Goal: Navigation & Orientation: Go to known website

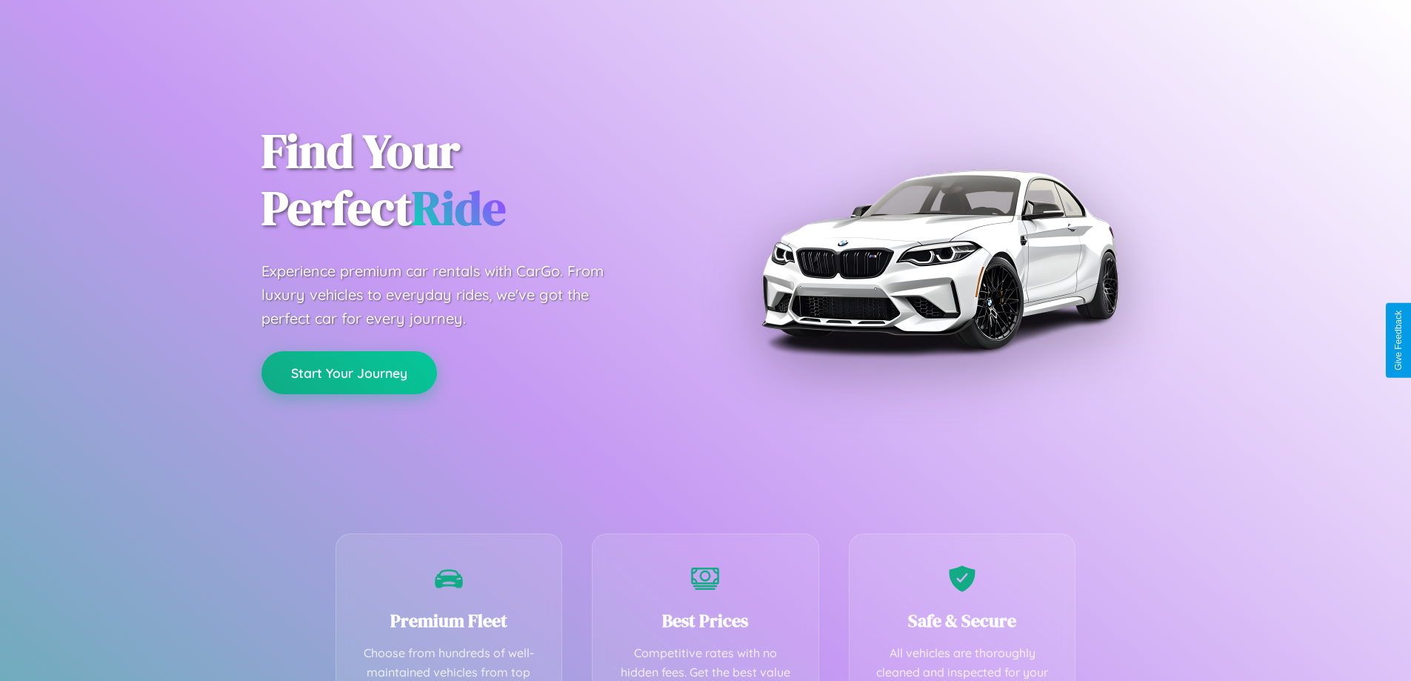
click at [349, 372] on button "Start Your Journey" at bounding box center [349, 372] width 176 height 43
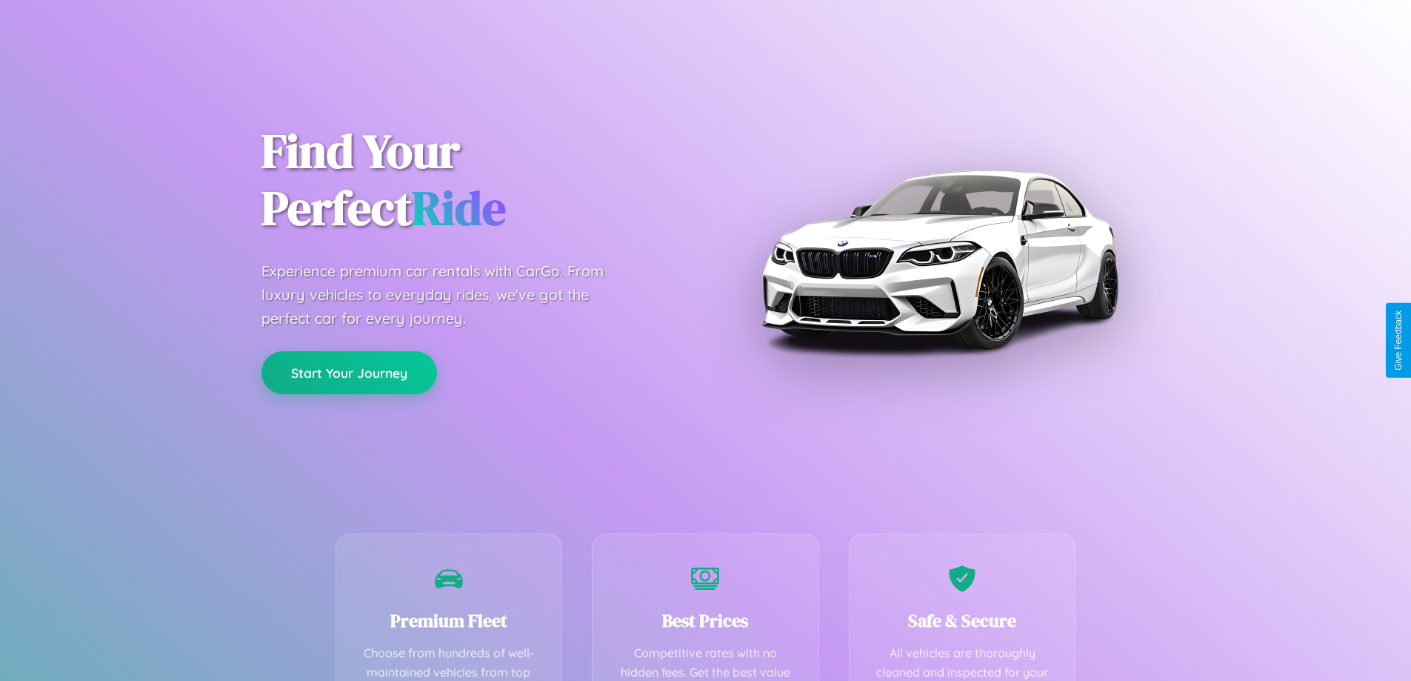
click at [349, 372] on button "Start Your Journey" at bounding box center [349, 372] width 176 height 43
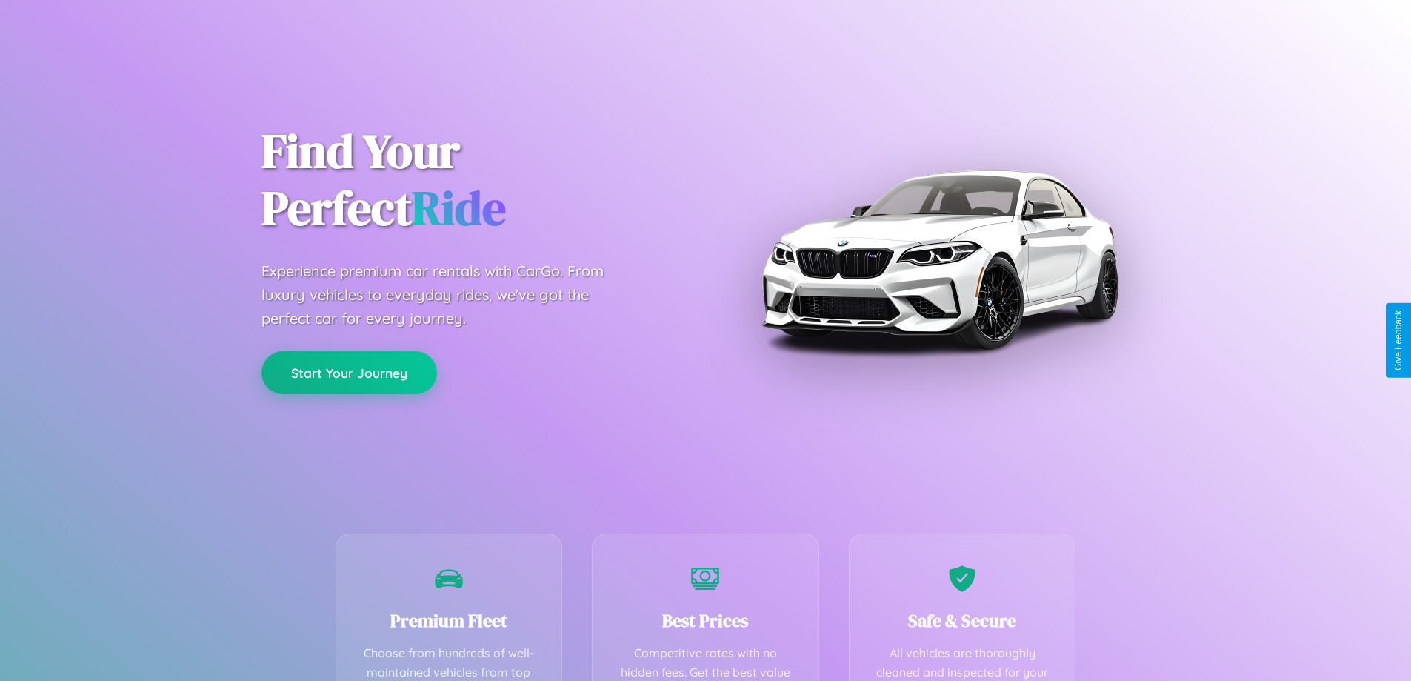
click at [349, 372] on button "Start Your Journey" at bounding box center [349, 372] width 176 height 43
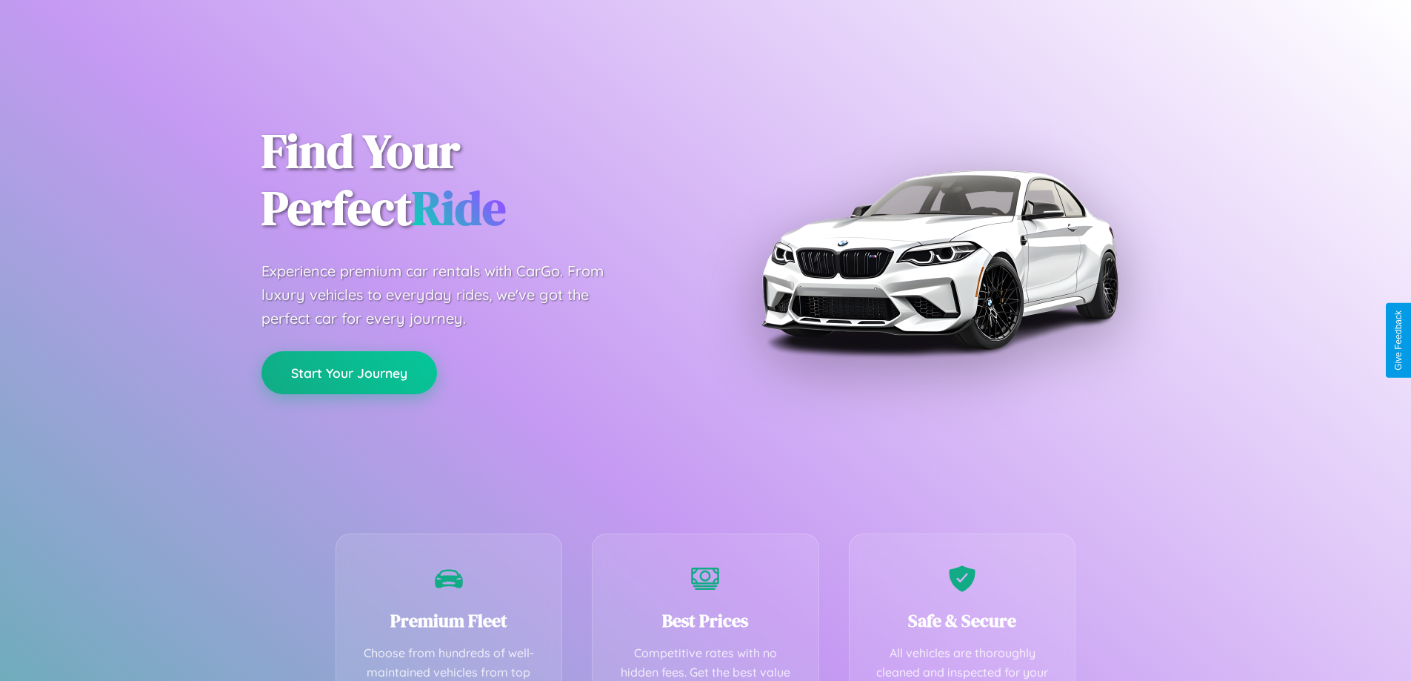
click at [349, 372] on button "Start Your Journey" at bounding box center [349, 372] width 176 height 43
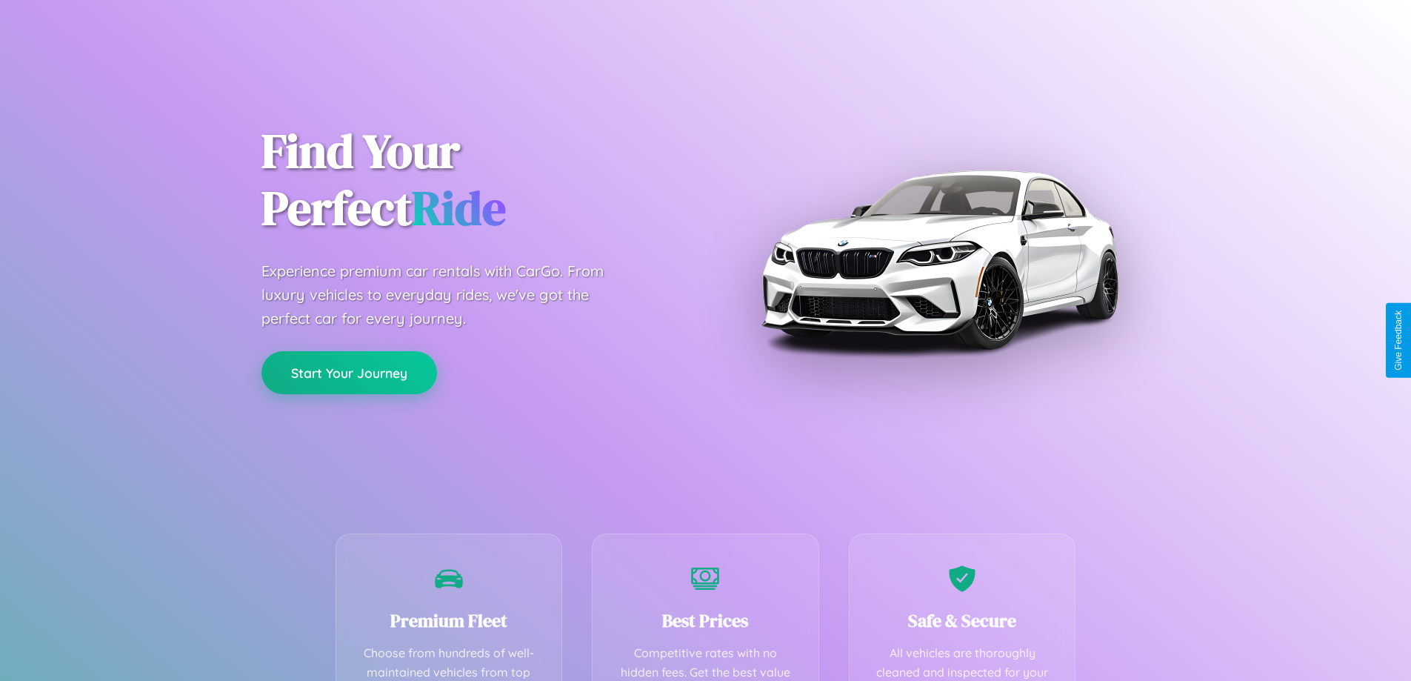
click at [349, 372] on button "Start Your Journey" at bounding box center [349, 372] width 176 height 43
